Goal: Task Accomplishment & Management: Complete application form

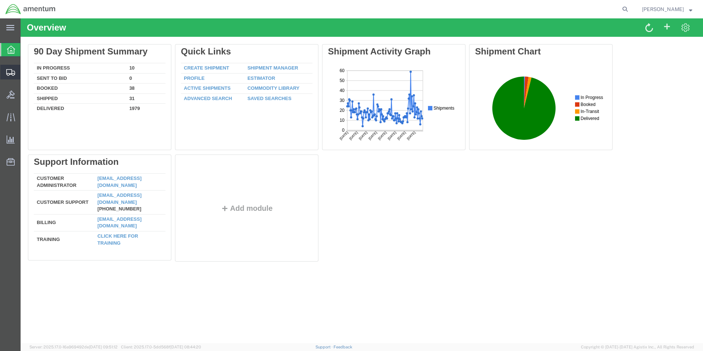
click at [0, 0] on span "Create from Template" at bounding box center [0, 0] width 0 height 0
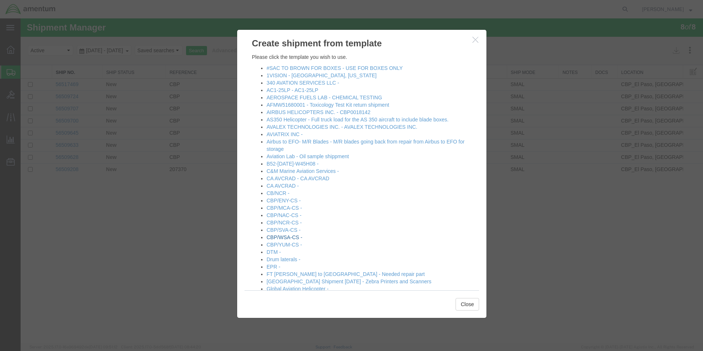
click at [288, 238] on link "CBP/WSA-CS -" at bounding box center [285, 237] width 36 height 6
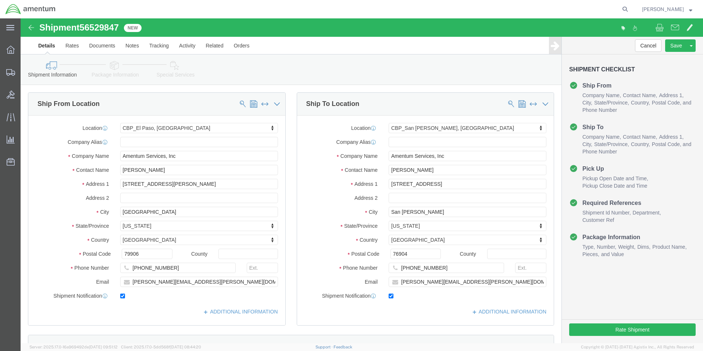
select select "49831"
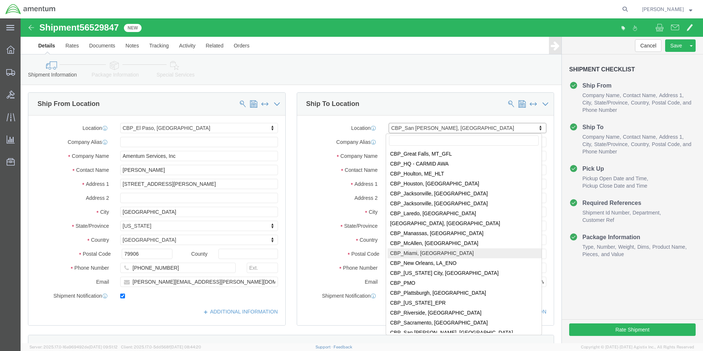
scroll to position [1643, 0]
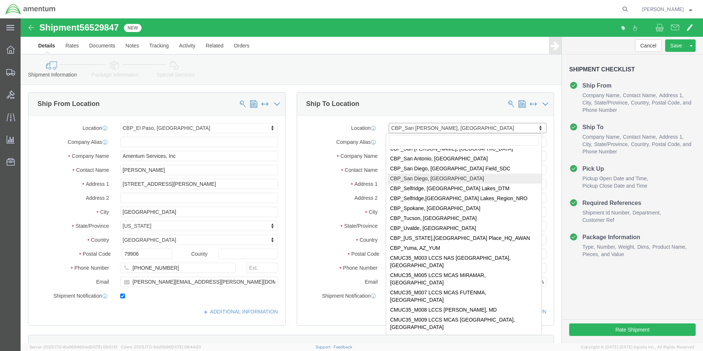
select select "49946"
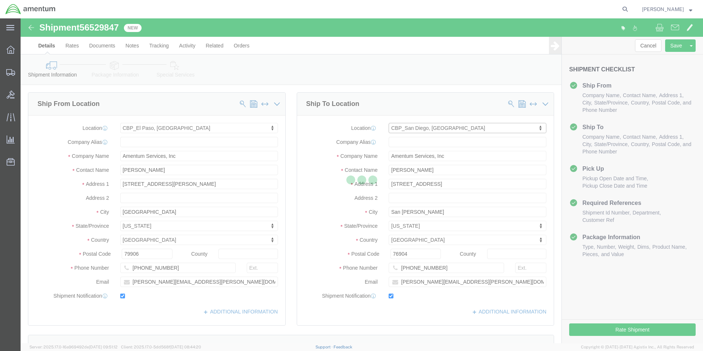
type input "[PERSON_NAME]"
type input "Bldg 1480 [GEOGRAPHIC_DATA] [GEOGRAPHIC_DATA]"
type input "[GEOGRAPHIC_DATA]"
type input "92135-7013"
type input "[PHONE_NUMBER]"
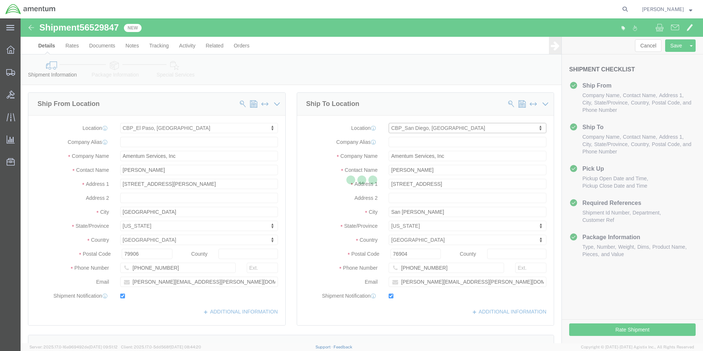
type input "3017"
type input "[PERSON_NAME][EMAIL_ADDRESS][PERSON_NAME][DOMAIN_NAME]"
select select "CA"
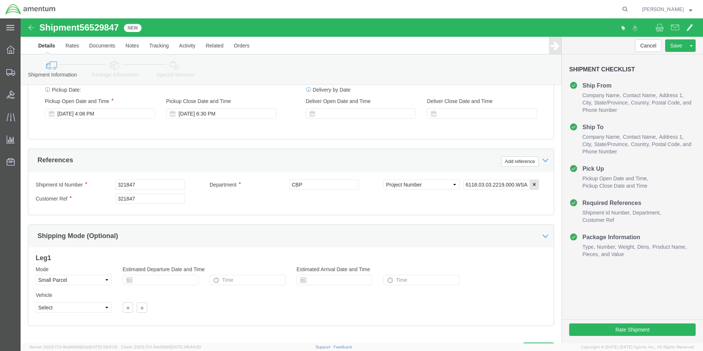
scroll to position [321, 0]
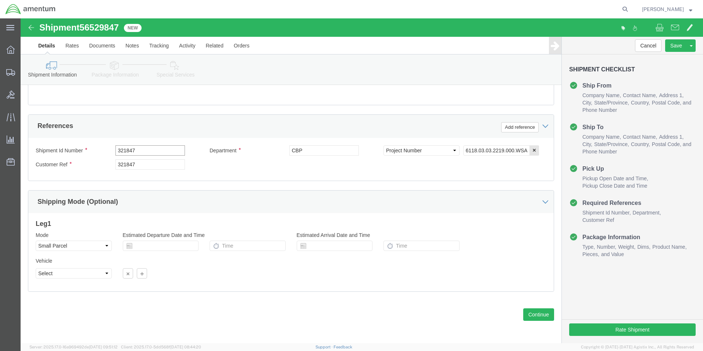
drag, startPoint x: 117, startPoint y: 132, endPoint x: 87, endPoint y: 136, distance: 29.6
click div "Shipment Id Number 321847"
type input "325003"
drag, startPoint x: 121, startPoint y: 143, endPoint x: 83, endPoint y: 144, distance: 37.9
click div "Customer Ref 321847"
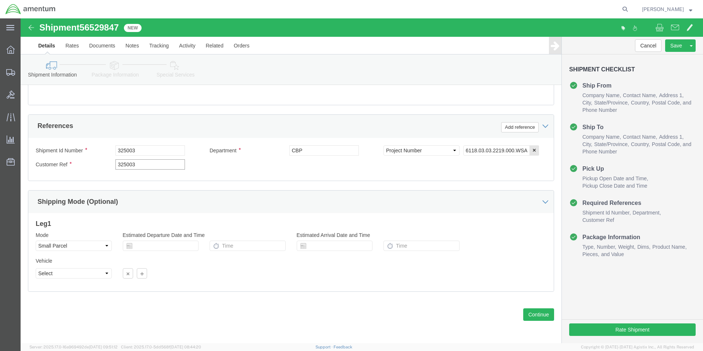
type input "325003"
click input "6118.03.03.2219.000.WSA.0000"
type input "6118.03.03.2219.000.WSD.0000"
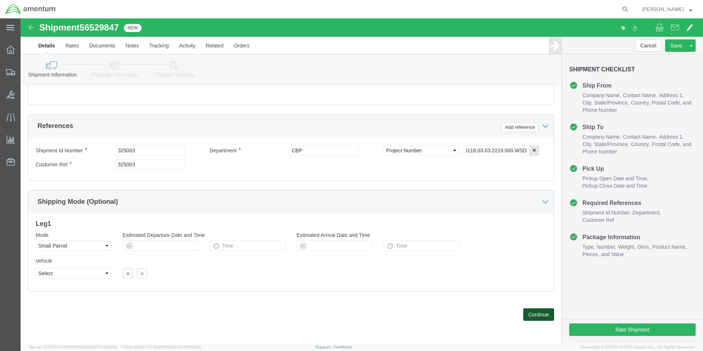
click button "Continue"
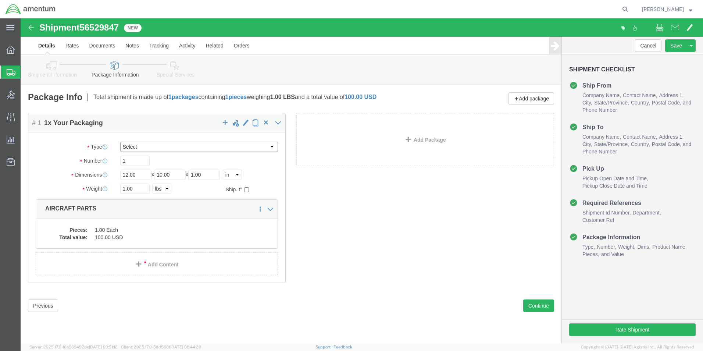
click select "Select Bale(s) Basket(s) Bolt(s) Bottle(s) Buckets Bulk Bundle(s) Can(s) Cardbo…"
click div "Add Package"
drag, startPoint x: 154, startPoint y: 155, endPoint x: 133, endPoint y: 156, distance: 20.2
click div "Length 12.00 x Width 10.00 x Height 1.00 Select cm ft in"
click div "Pieces: 1.00 Each Total value: 100.00 USD"
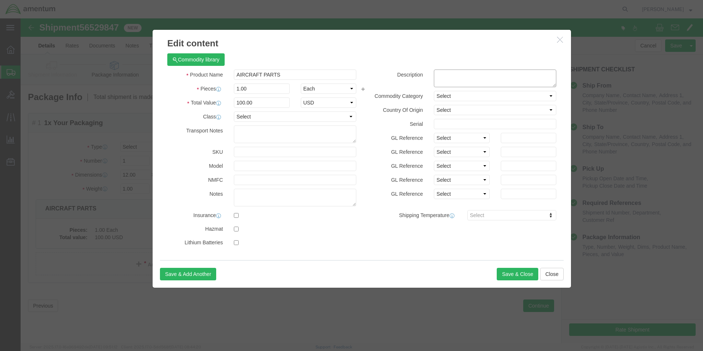
click textarea
type textarea "PN A4174-24 LAMP"
click div "Description PN A4174-24 LAMP"
click button "Save & Close"
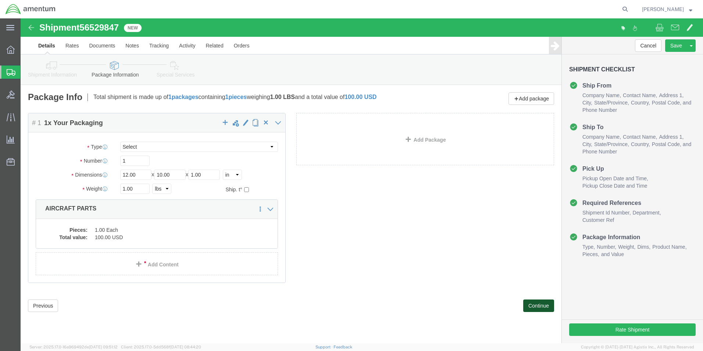
click button "Continue"
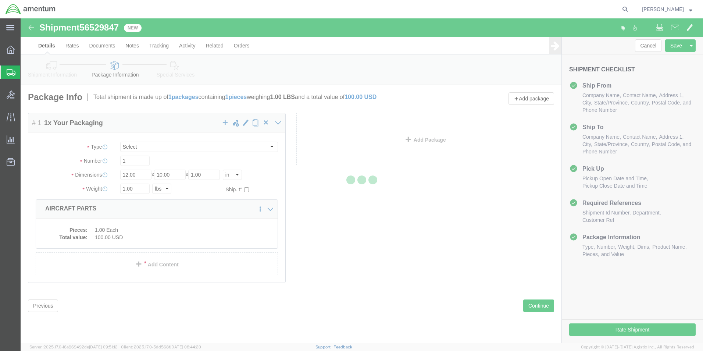
select select
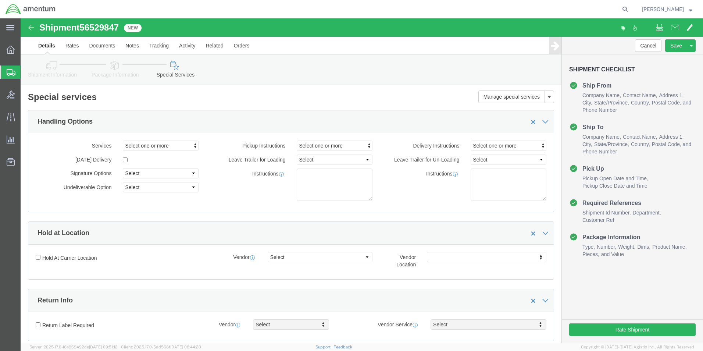
select select "DEPARTMENT"
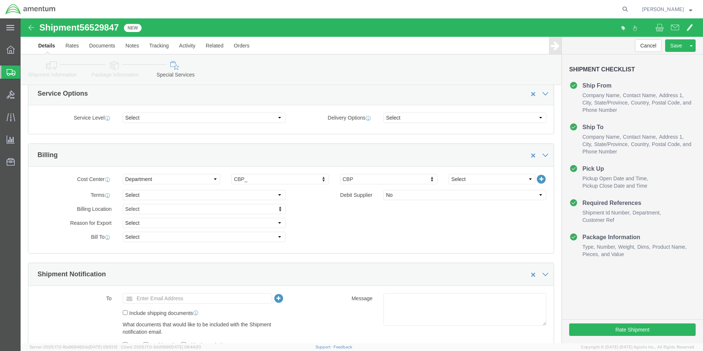
scroll to position [294, 0]
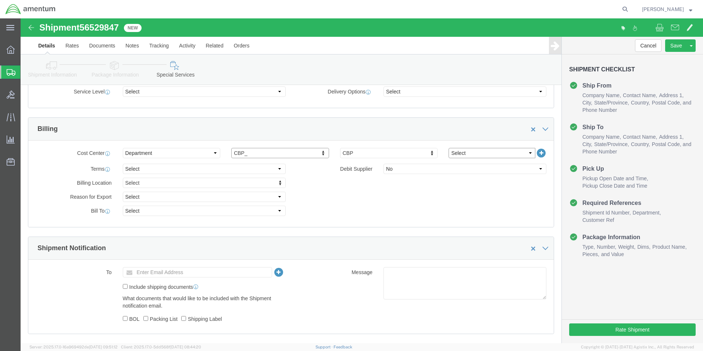
click select "Select 6118.03.03.2219.000.BUN.0000 6118.03.03.2219.000.DLR.0000 6118.03.03.221…"
select select "96726"
click div "Billing Location Select Select My Profile Location [PHONE_NUMBER] [PHONE_NUMBER…"
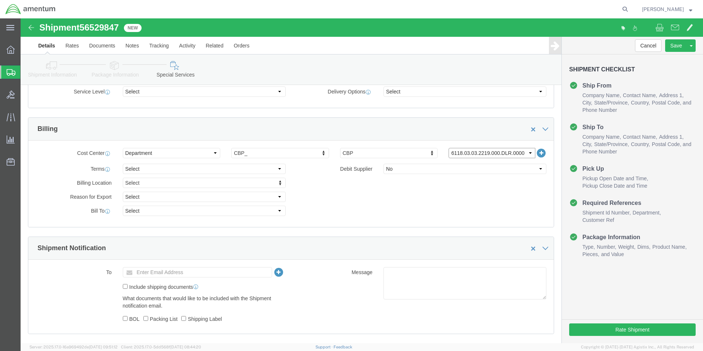
drag, startPoint x: 486, startPoint y: 133, endPoint x: 489, endPoint y: 138, distance: 6.3
click select "Select 6118.03.03.2219.000.BUN.0000 6118.03.03.2219.000.DLR.0000 6118.03.03.221…"
click icon
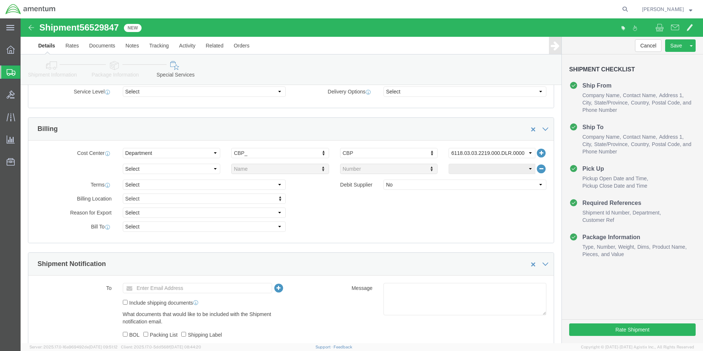
click icon
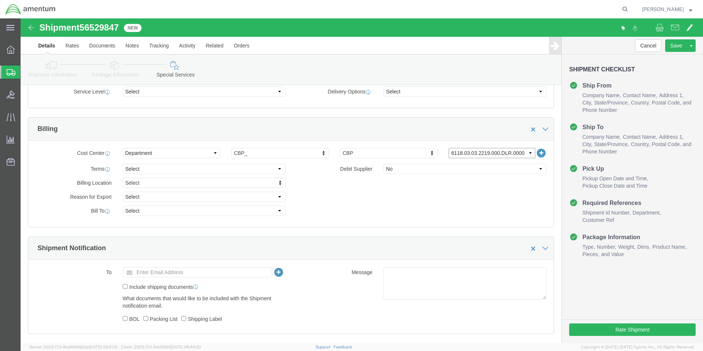
click select "Select 6118.03.03.2219.000.BUN.0000 6118.03.03.2219.000.DLR.0000 6118.03.03.221…"
select select
click select "Select 6118.03.03.2219.000.BUN.0000 6118.03.03.2219.000.DLR.0000 6118.03.03.221…"
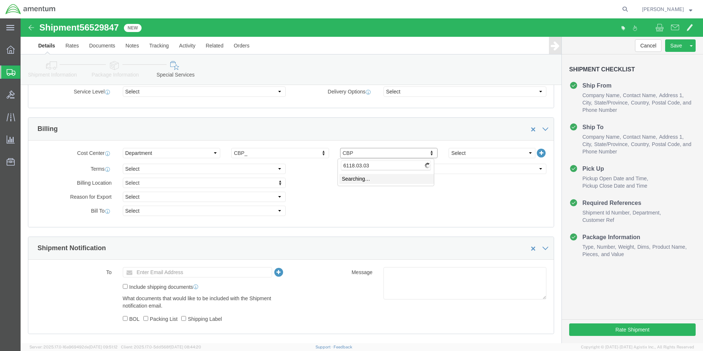
type input "6118.03.03."
click select "Select 6118.03.03.2219.000.BUN.0000 6118.03.03.2219.000.DLR.0000 6118.03.03.221…"
select select "96748"
click select "Select 6118.03.03.2219.000.BUN.0000 6118.03.03.2219.000.DLR.0000 6118.03.03.221…"
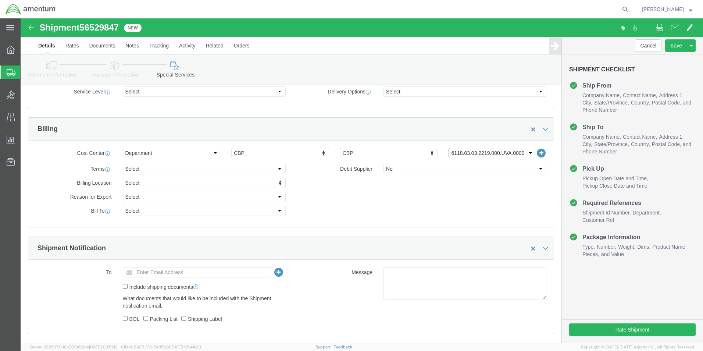
click select "Select 6118.03.03.2219.000.BUN.0000 6118.03.03.2219.000.DLR.0000 6118.03.03.221…"
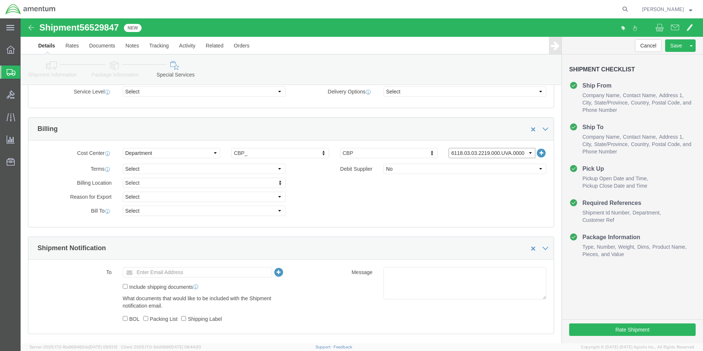
click select "Select 6118.03.03.2219.000.BUN.0000 6118.03.03.2219.000.DLR.0000 6118.03.03.221…"
select select
click select "Select 6118.03.03.2219.000.BUN.0000 6118.03.03.2219.000.DLR.0000 6118.03.03.221…"
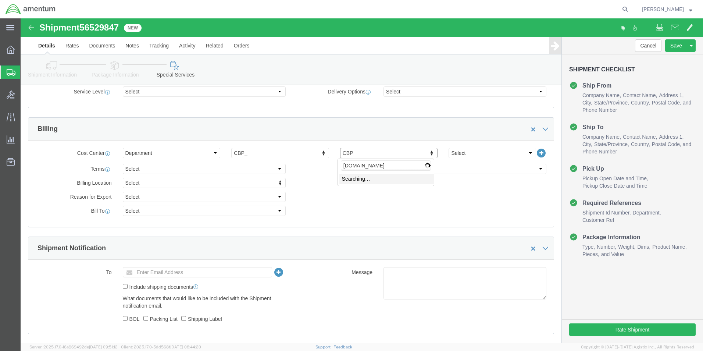
type input "6118.03.03.2219.000.WSD"
drag, startPoint x: 449, startPoint y: 129, endPoint x: 451, endPoint y: 133, distance: 4.1
click div "Cost Center Select Buyer Cost Center Department Operations Number Order Number …"
click select "Select 6118.03.03.2219.000.BUN.0000 6118.03.03.2219.000.DLR.0000 6118.03.03.221…"
click icon
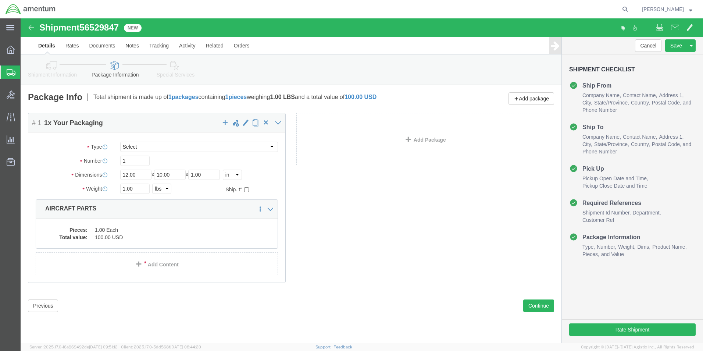
click icon
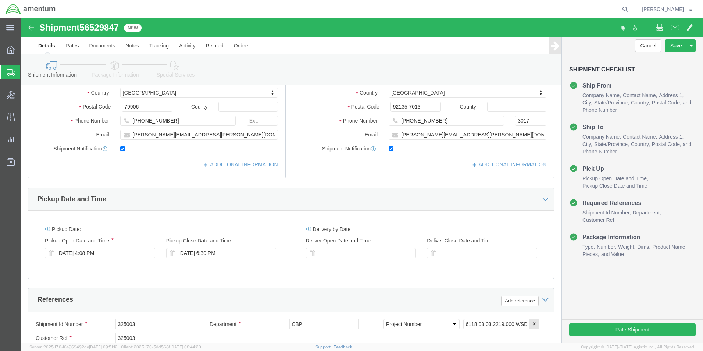
scroll to position [257, 0]
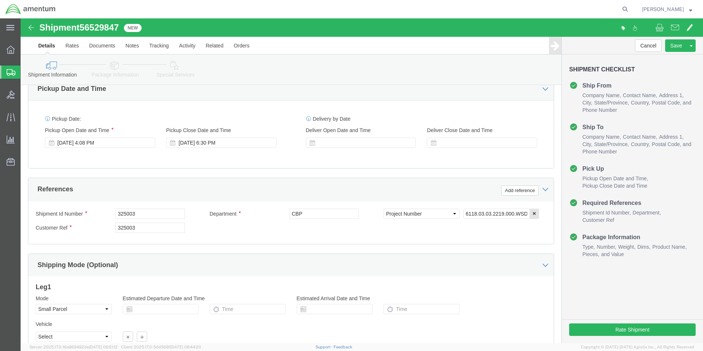
click icon
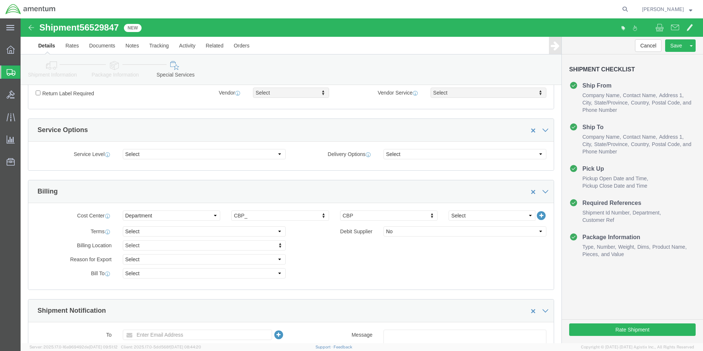
scroll to position [221, 0]
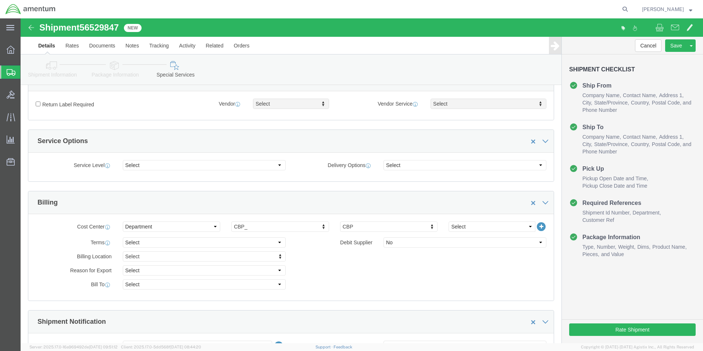
click icon
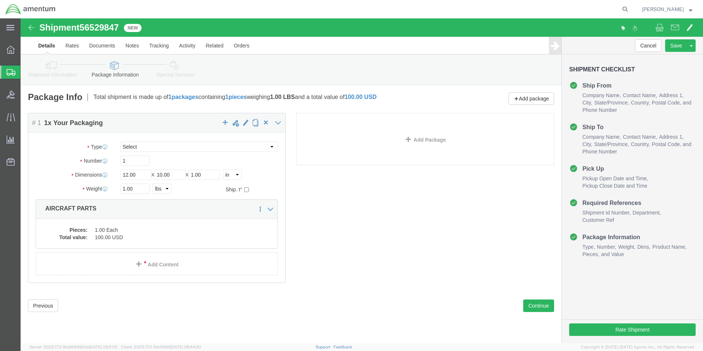
click icon
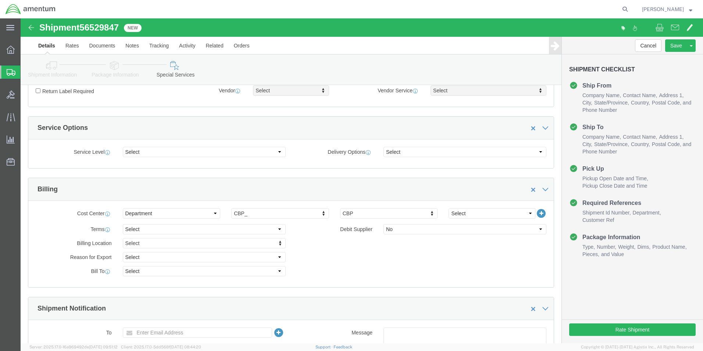
scroll to position [221, 0]
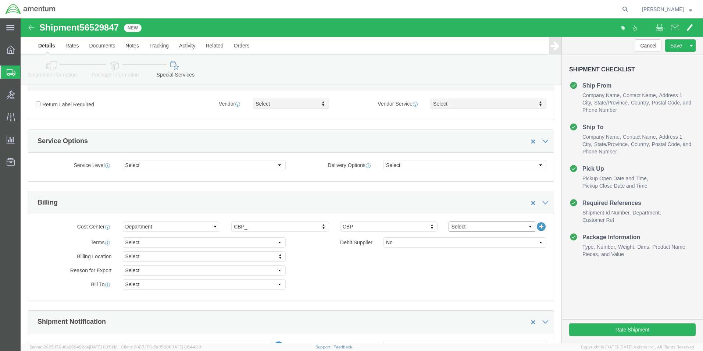
click select "Select 6118.03.03.2219.000.BUN.0000 6118.03.03.2219.000.DLR.0000 6118.03.03.221…"
select select "96729"
click select "Select 6118.03.03.2219.000.BUN.0000 6118.03.03.2219.000.DLR.0000 6118.03.03.221…"
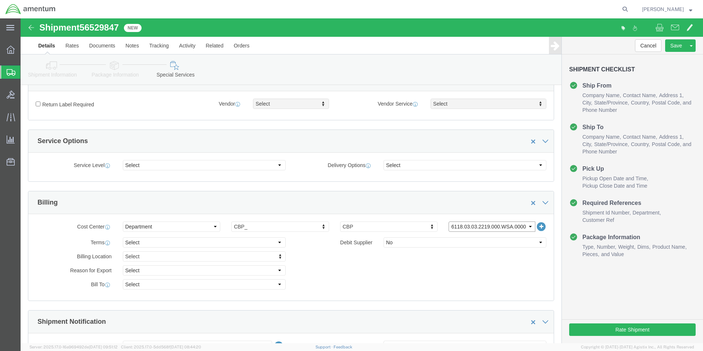
click select "Select 6118.03.03.2219.000.BUN.0000 6118.03.03.2219.000.DLR.0000 6118.03.03.221…"
select select
click select "Select 6118.03.03.2219.000.BUN.0000 6118.03.03.2219.000.DLR.0000 6118.03.03.221…"
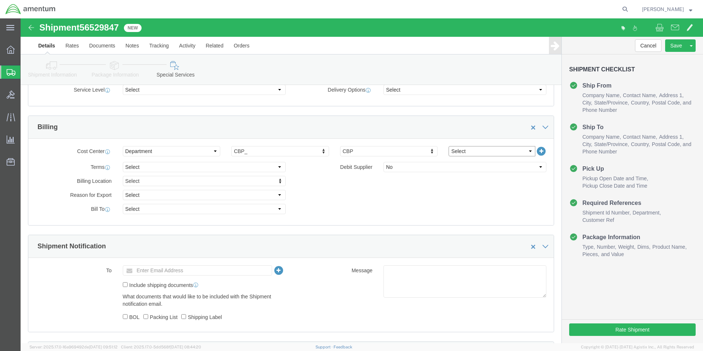
scroll to position [331, 0]
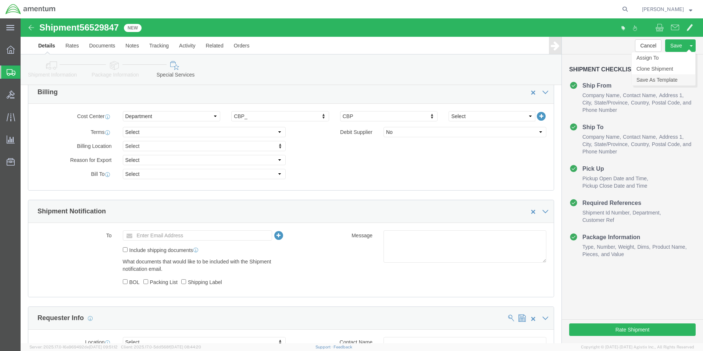
click link "Save As Template"
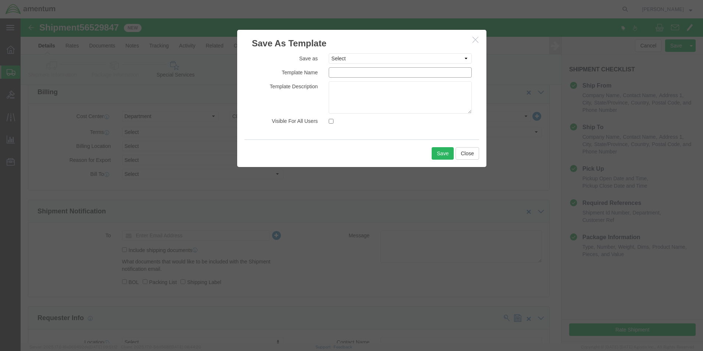
click input "text"
type input "CBP/WSD-CS"
click button "Save"
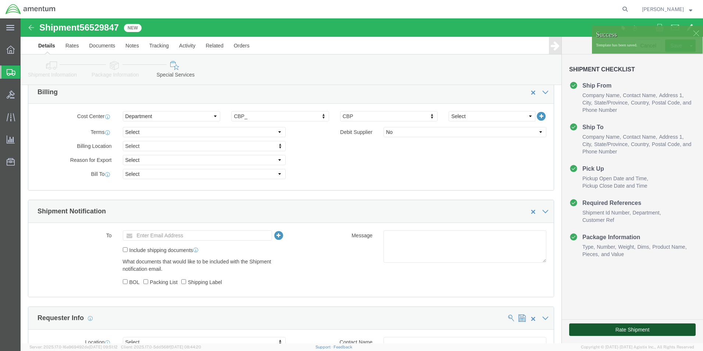
click button "Rate Shipment"
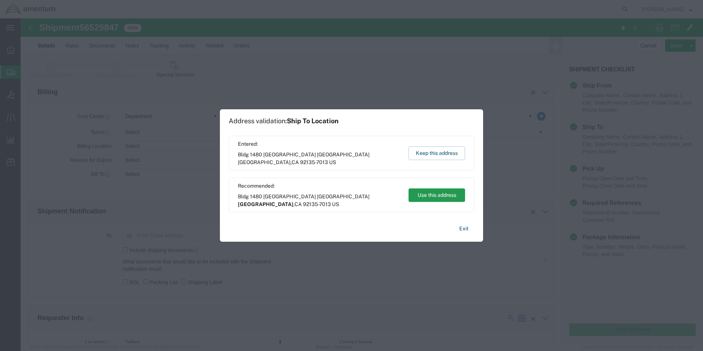
click at [428, 192] on button "Use this address" at bounding box center [437, 195] width 57 height 14
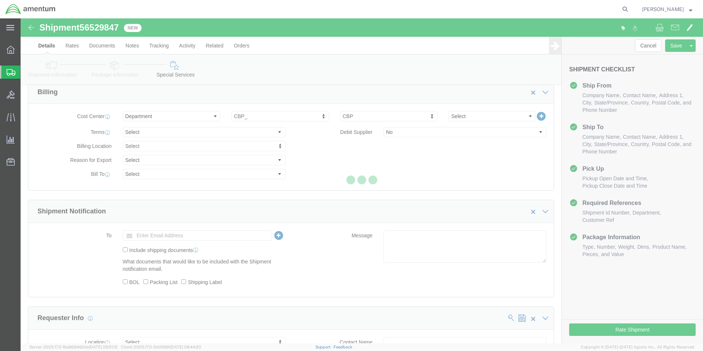
scroll to position [30, 0]
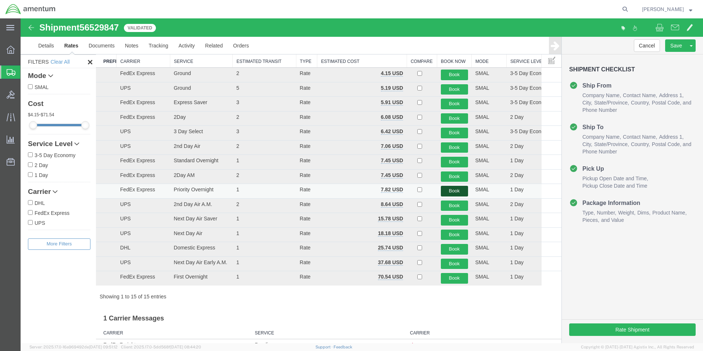
click at [448, 189] on button "Book" at bounding box center [454, 191] width 27 height 11
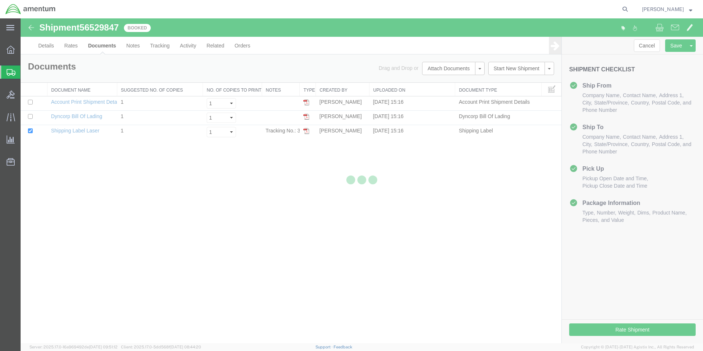
scroll to position [0, 0]
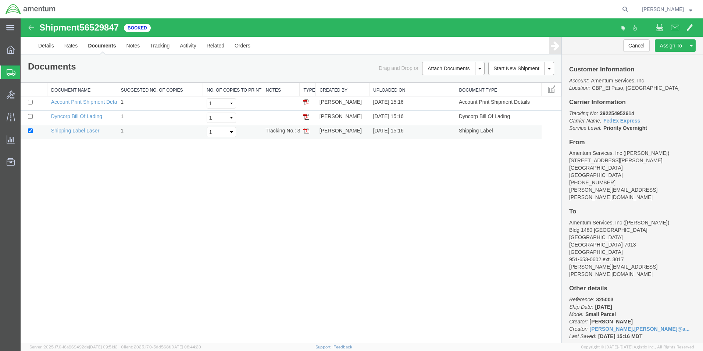
click at [305, 131] on img at bounding box center [306, 131] width 6 height 6
